Goal: Find specific page/section: Find specific page/section

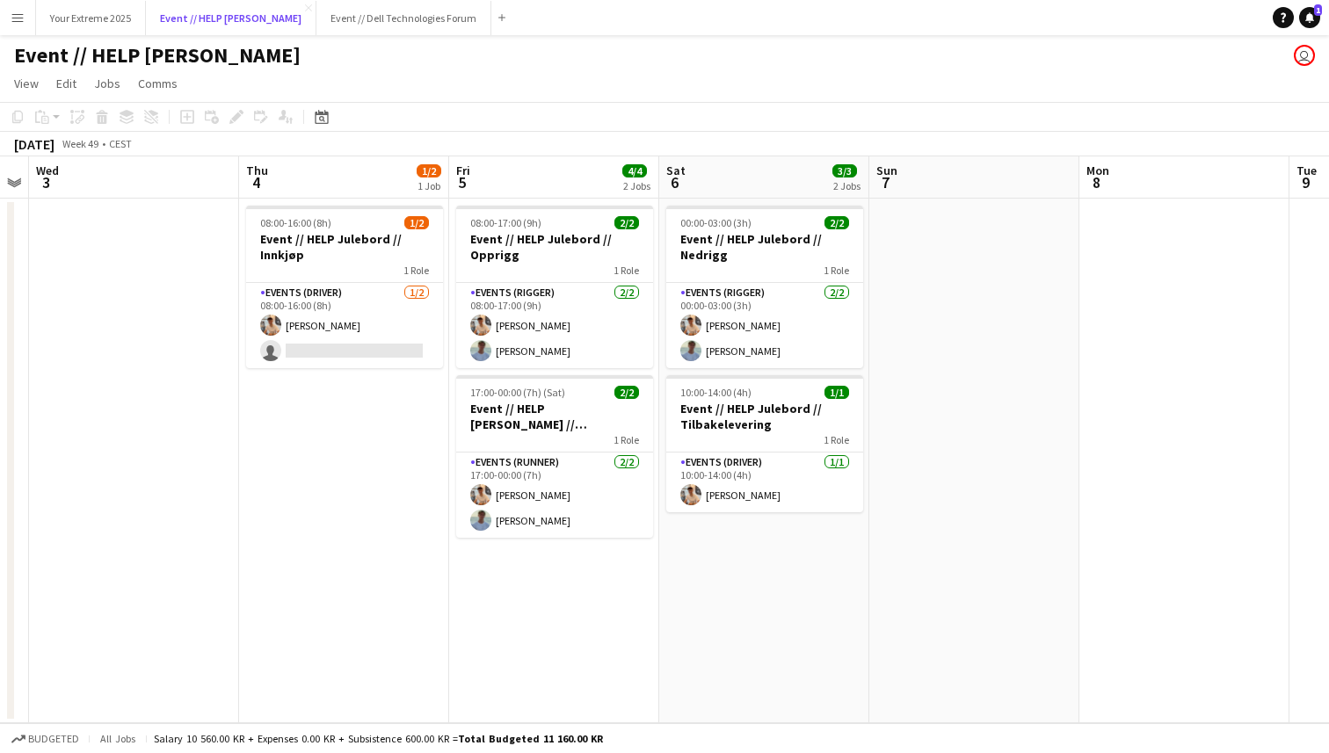
scroll to position [0, 381]
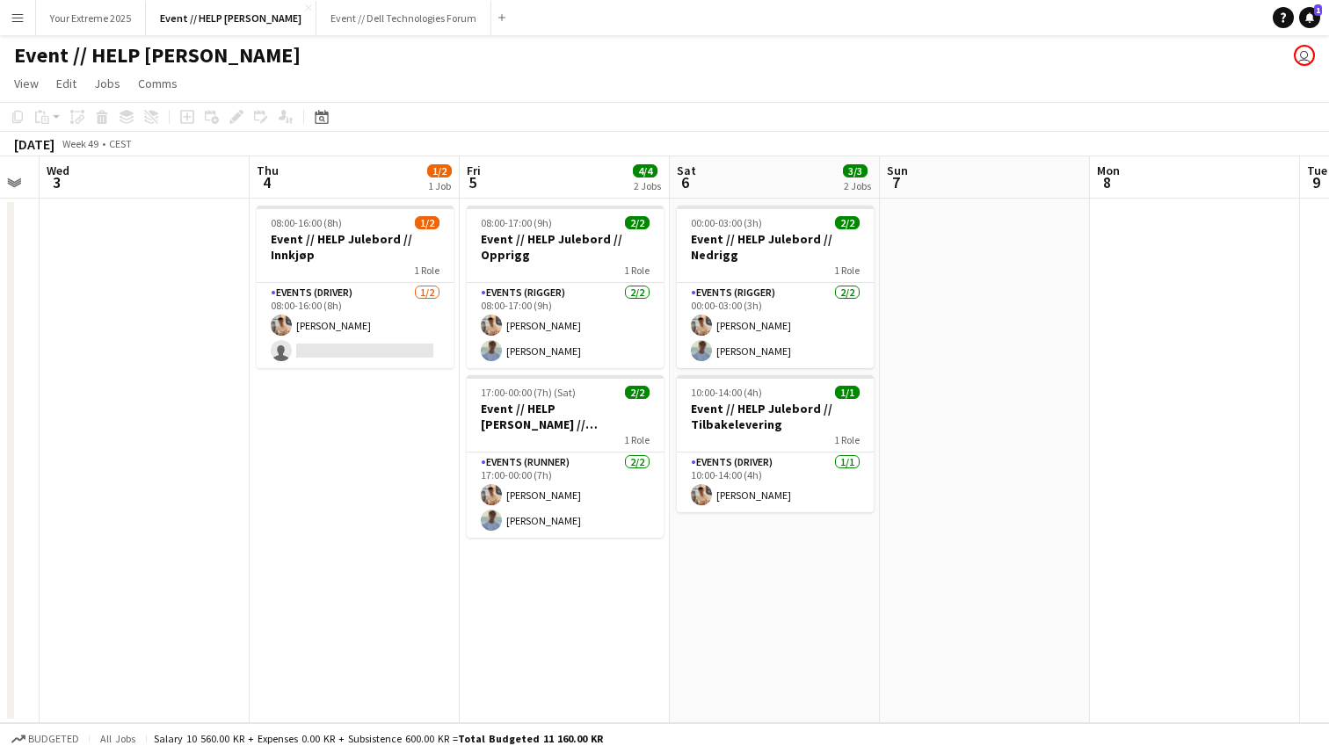
click at [166, 480] on app-date-cell at bounding box center [145, 461] width 210 height 525
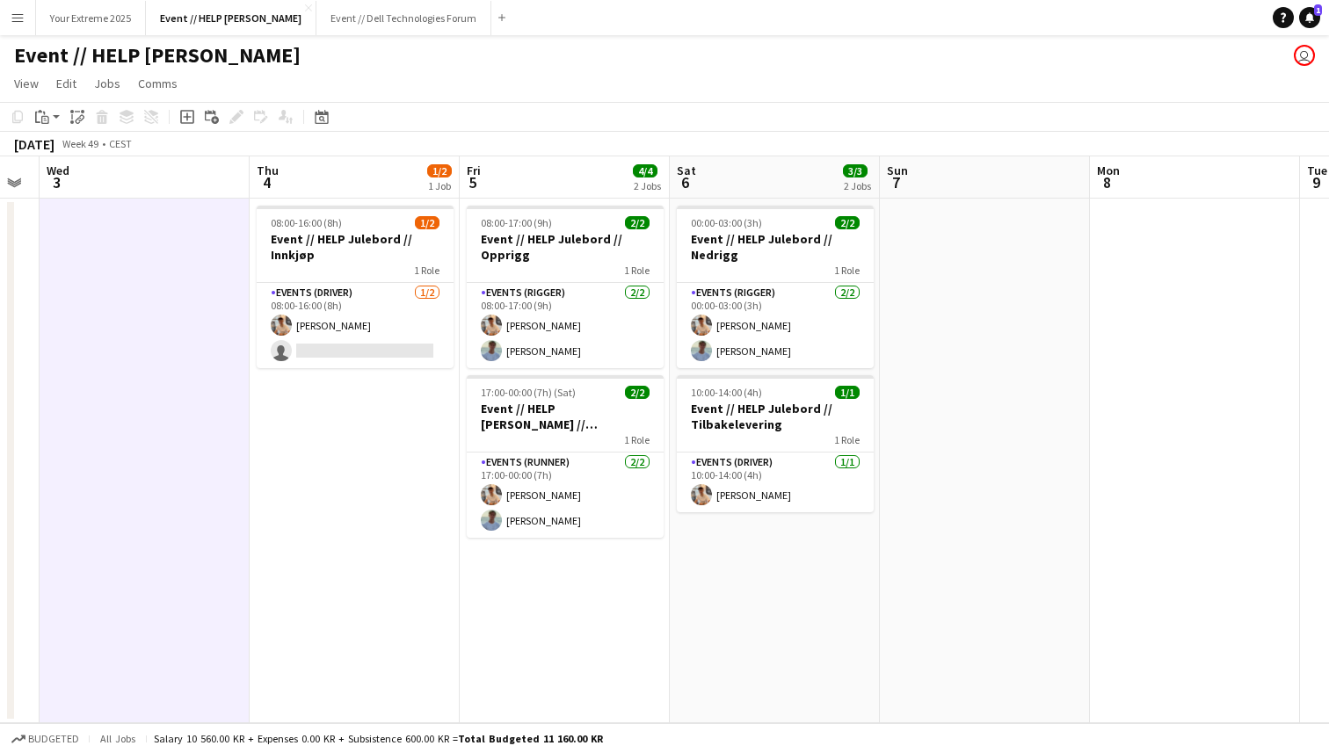
click at [251, 65] on div "Event // HELP [PERSON_NAME] user" at bounding box center [664, 51] width 1329 height 33
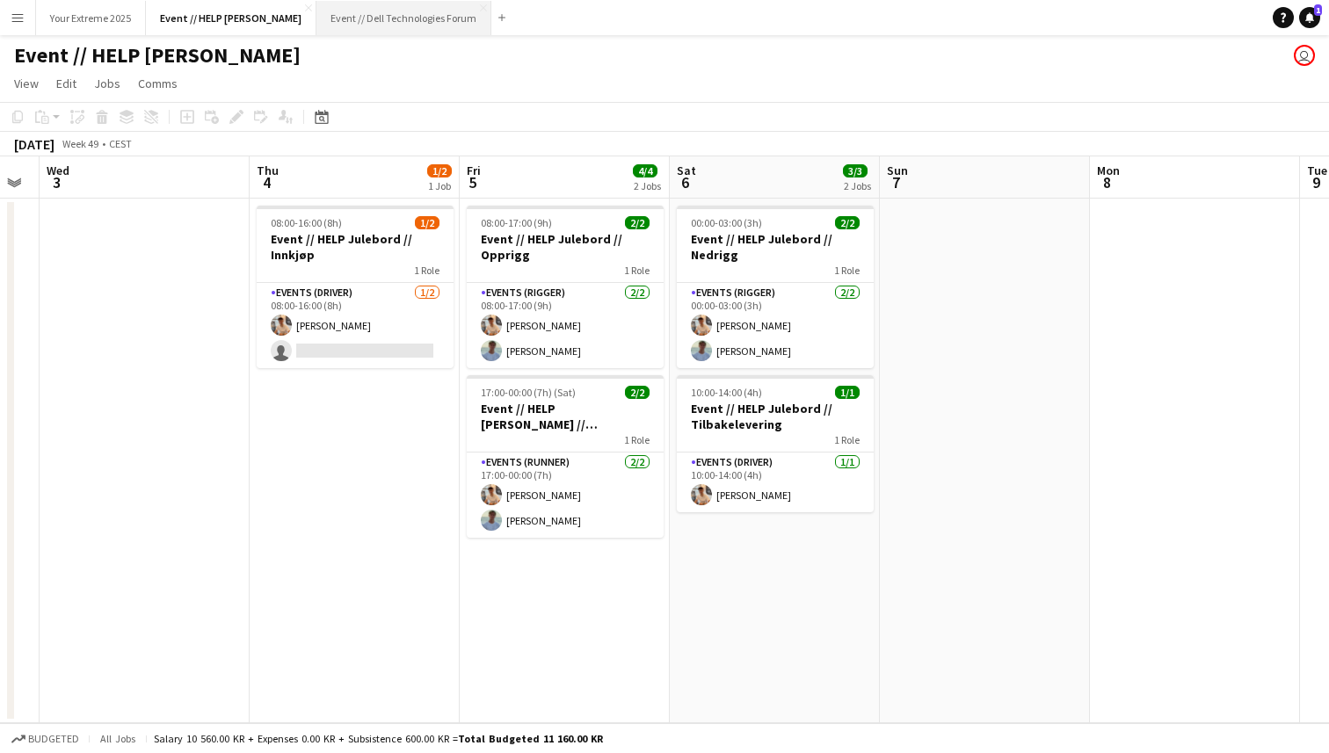
click at [349, 15] on button "Event // Dell Technologies Forum Close" at bounding box center [403, 18] width 175 height 34
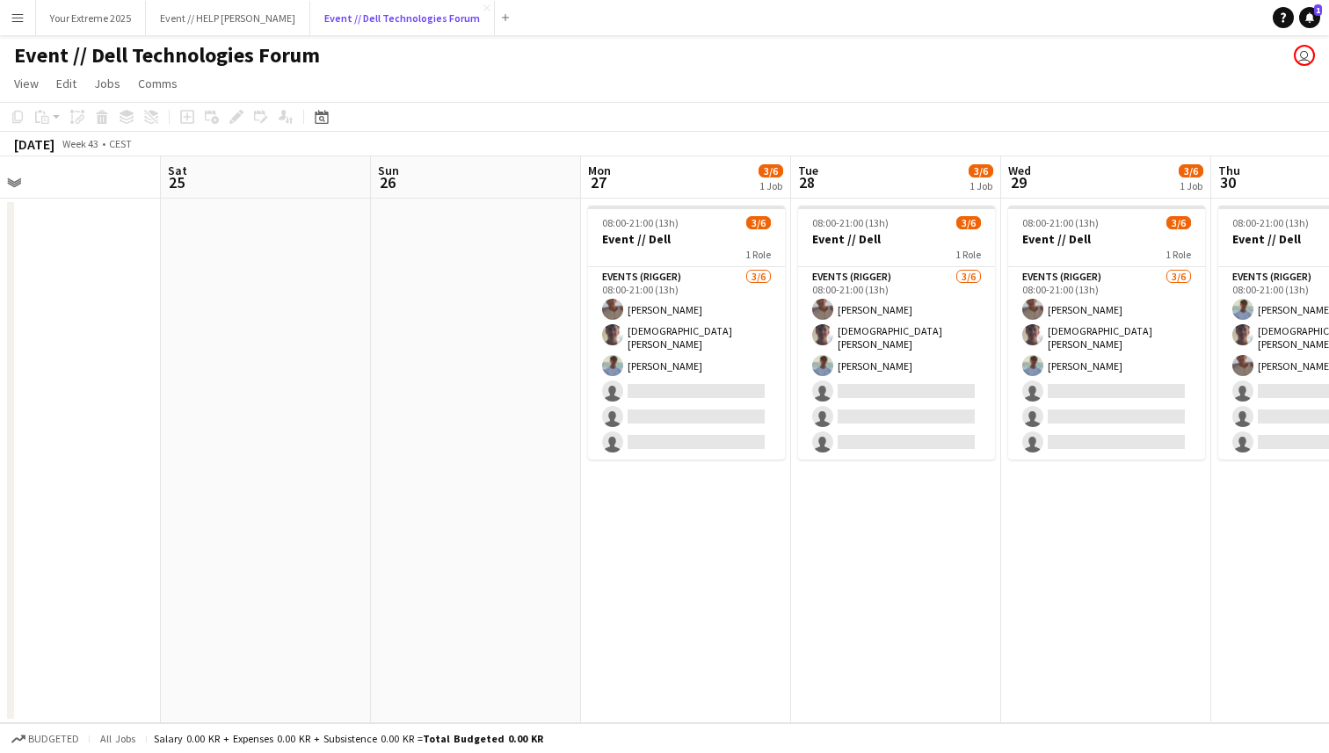
scroll to position [0, 471]
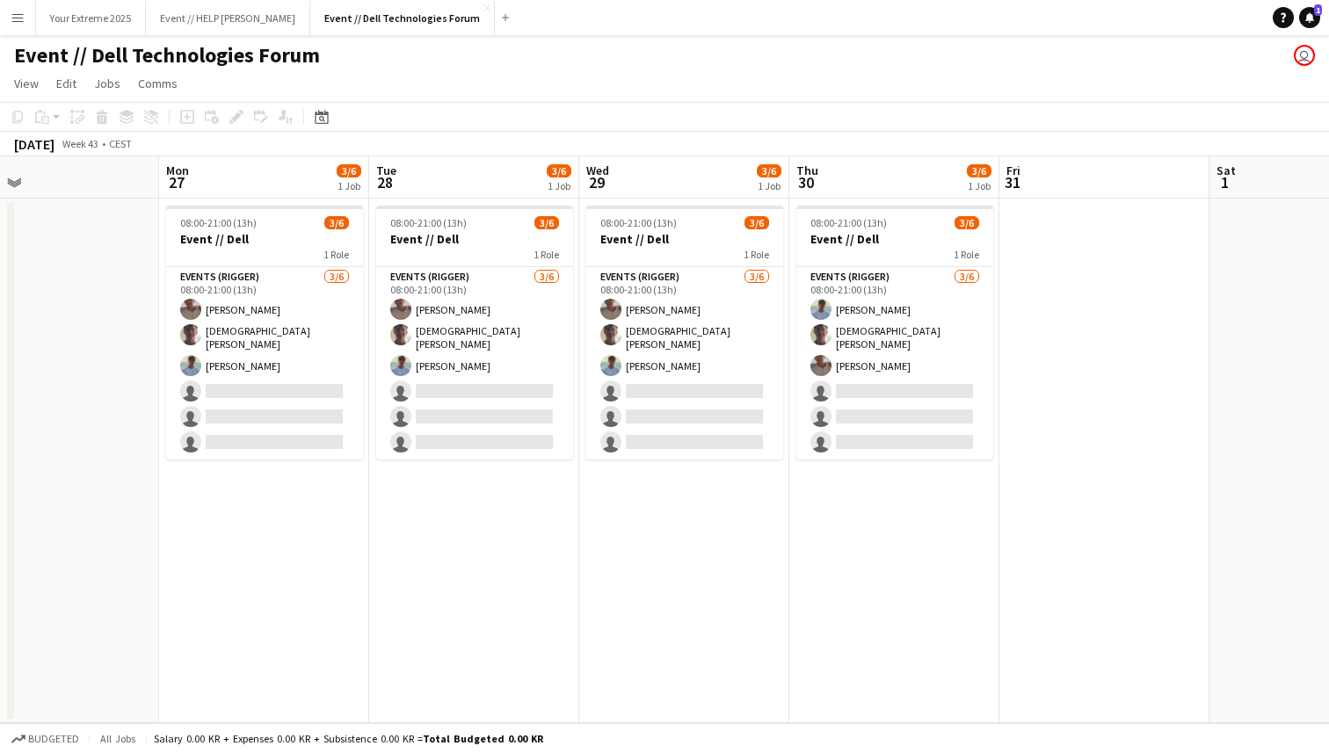
click at [406, 69] on app-page-menu "View Day view expanded Day view collapsed Month view Date picker Jump to [DATE]…" at bounding box center [664, 85] width 1329 height 33
click at [77, 10] on button "Your Extreme 2025 Close" at bounding box center [91, 18] width 110 height 34
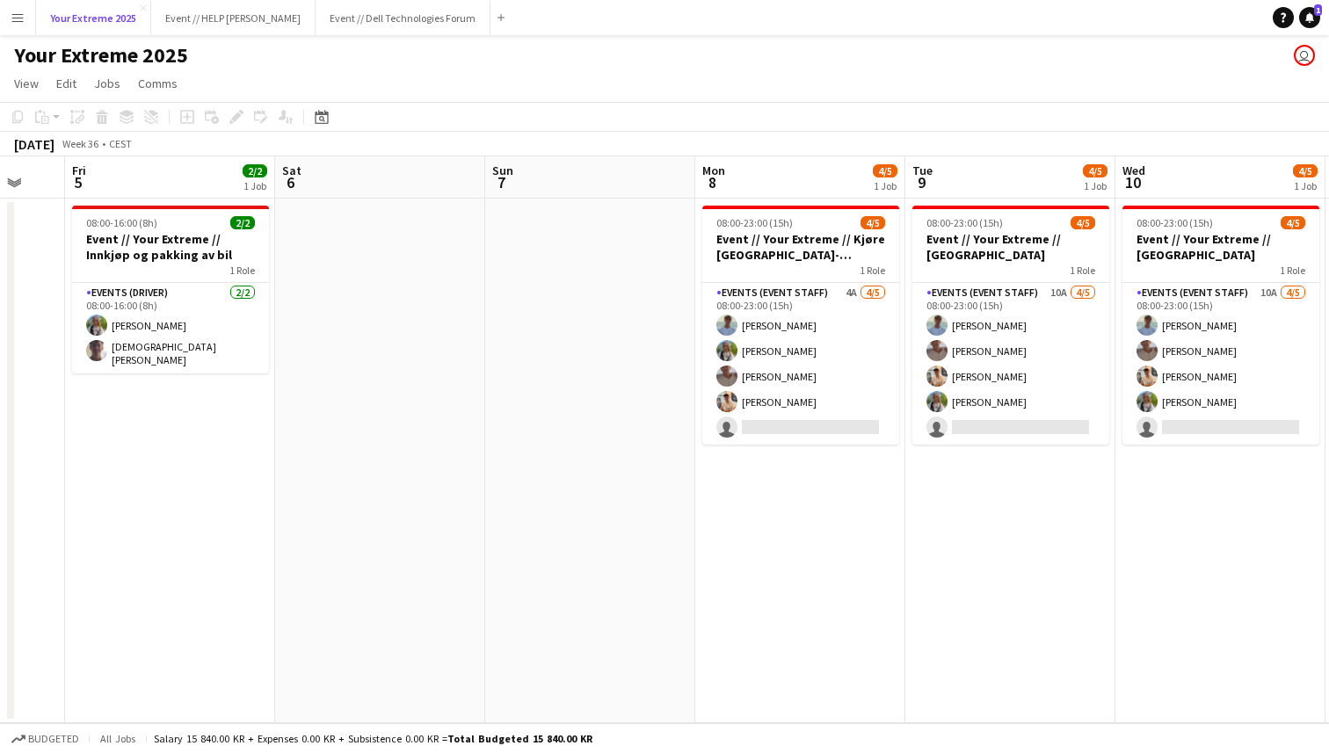
scroll to position [0, 354]
click at [520, 555] on app-date-cell at bounding box center [591, 461] width 210 height 525
